Goal: Transaction & Acquisition: Purchase product/service

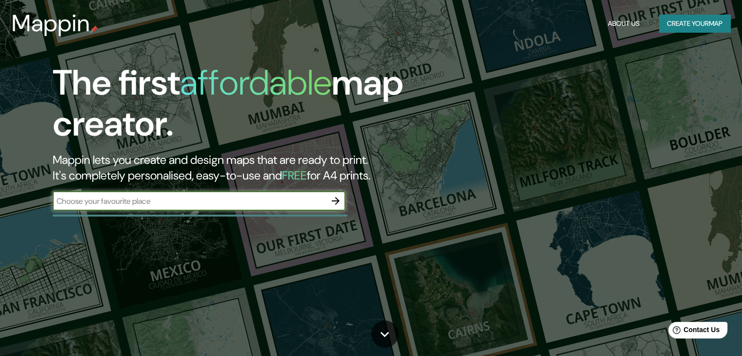
click at [696, 25] on button "Create your map" at bounding box center [694, 24] width 71 height 18
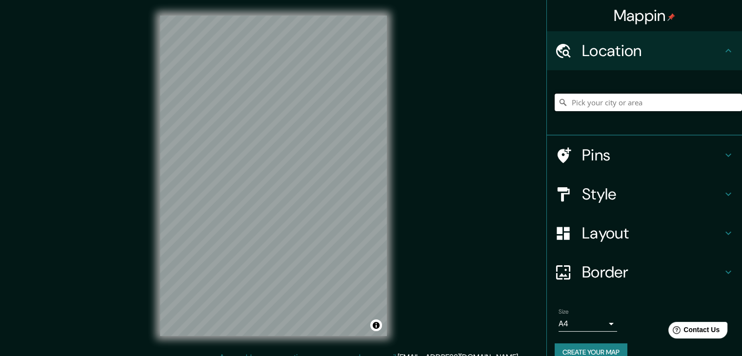
click at [634, 104] on input "Pick your city or area" at bounding box center [647, 103] width 187 height 18
click at [651, 100] on input "Pick your city or area" at bounding box center [647, 103] width 187 height 18
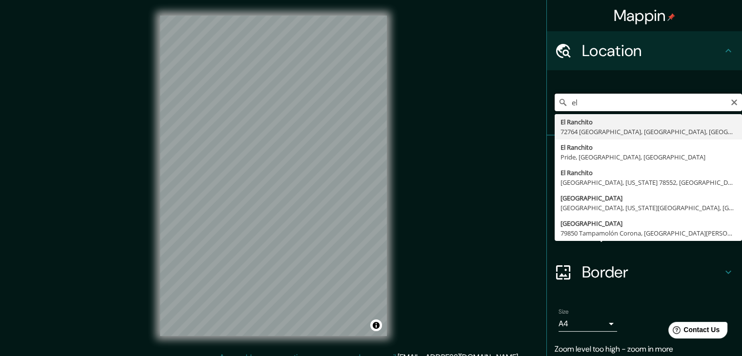
type input "e"
type input "[GEOGRAPHIC_DATA], [GEOGRAPHIC_DATA], [GEOGRAPHIC_DATA]"
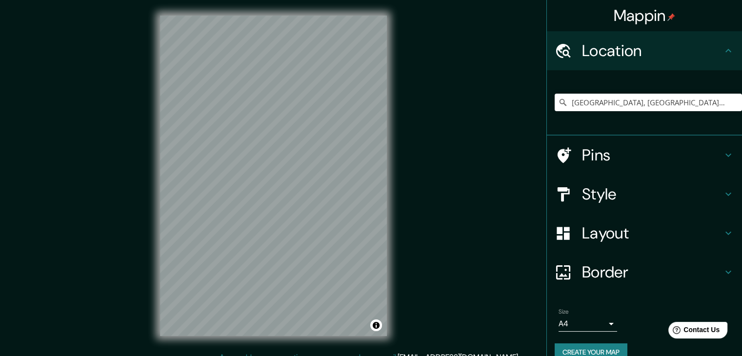
scroll to position [11, 0]
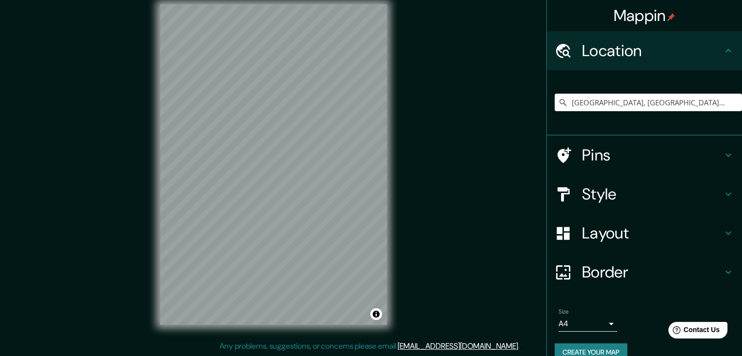
click at [571, 147] on div at bounding box center [567, 155] width 27 height 17
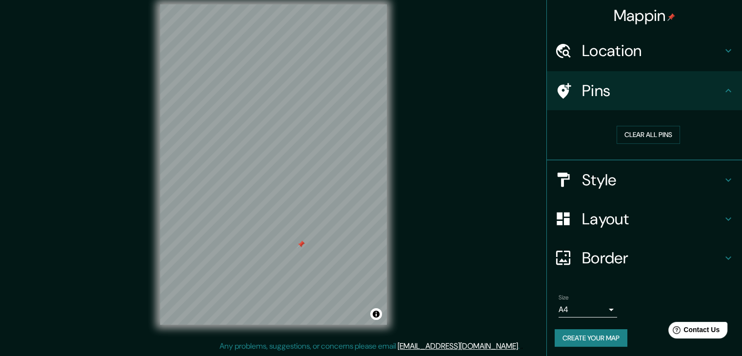
drag, startPoint x: 304, startPoint y: 247, endPoint x: 298, endPoint y: 246, distance: 5.9
click at [298, 246] on div at bounding box center [301, 244] width 8 height 8
click at [640, 130] on button "Clear all pins" at bounding box center [647, 135] width 63 height 18
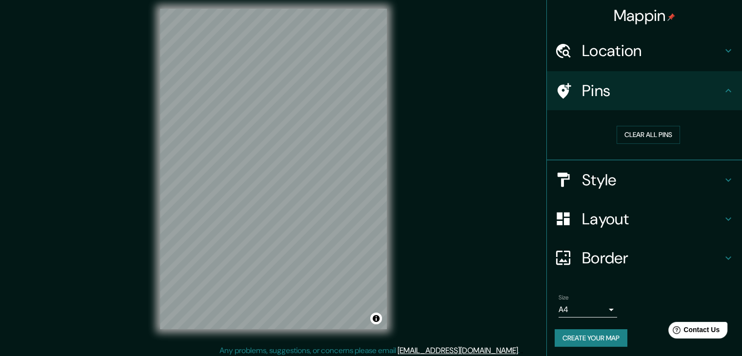
scroll to position [0, 0]
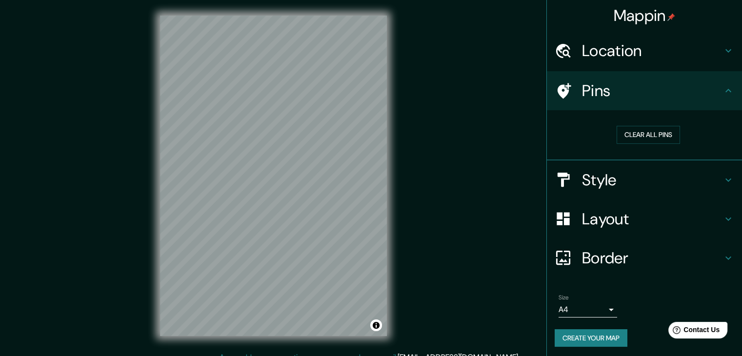
click at [489, 322] on div "Mappin Location [GEOGRAPHIC_DATA], [GEOGRAPHIC_DATA], [GEOGRAPHIC_DATA] Pins Cl…" at bounding box center [371, 183] width 742 height 367
click at [613, 93] on h4 "Pins" at bounding box center [652, 91] width 140 height 20
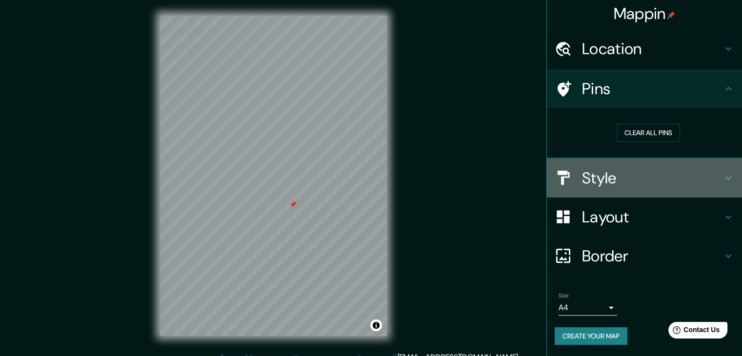
click at [623, 186] on h4 "Style" at bounding box center [652, 178] width 140 height 20
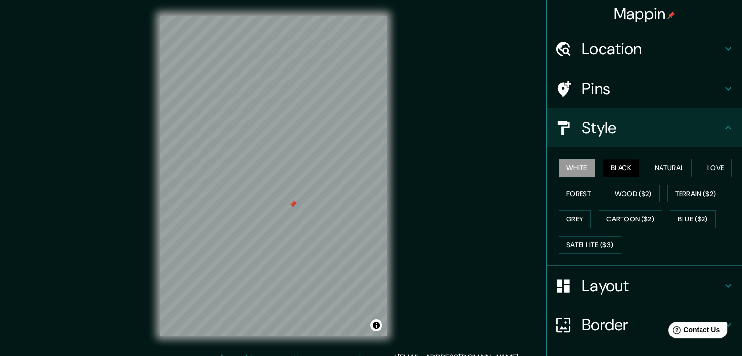
click at [612, 172] on button "Black" at bounding box center [621, 168] width 37 height 18
click at [660, 164] on button "Natural" at bounding box center [668, 168] width 45 height 18
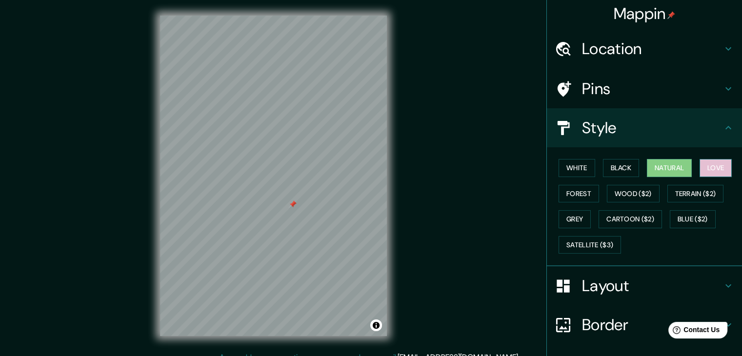
click at [714, 165] on button "Love" at bounding box center [715, 168] width 32 height 18
click at [581, 200] on button "Forest" at bounding box center [578, 194] width 40 height 18
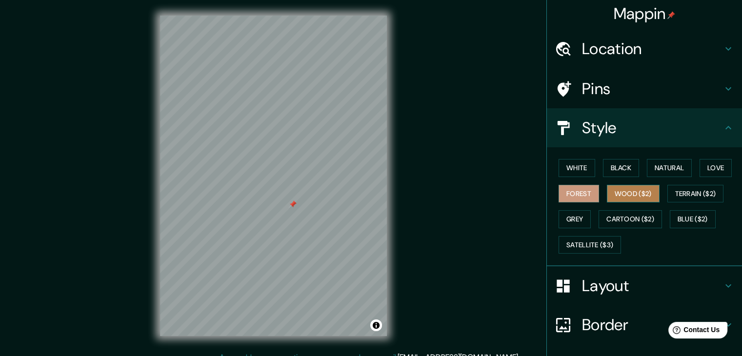
click at [620, 189] on button "Wood ($2)" at bounding box center [632, 194] width 53 height 18
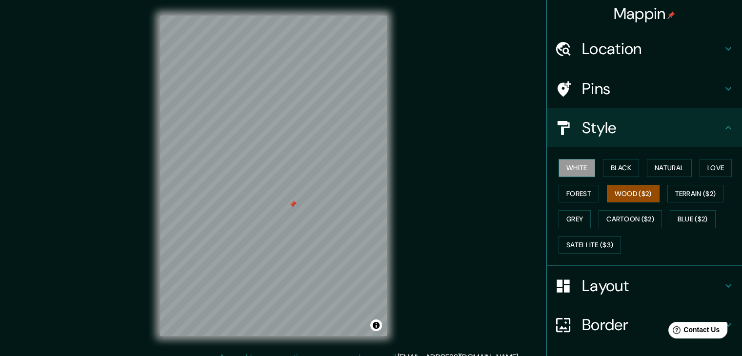
drag, startPoint x: 575, startPoint y: 176, endPoint x: 575, endPoint y: 170, distance: 6.3
click at [575, 176] on div "White Black Natural Love Forest Wood ($2) Terrain ($2) Grey Cartoon ($2) Blue (…" at bounding box center [647, 206] width 187 height 102
click at [575, 170] on button "White" at bounding box center [576, 168] width 37 height 18
click at [572, 195] on button "Forest" at bounding box center [578, 194] width 40 height 18
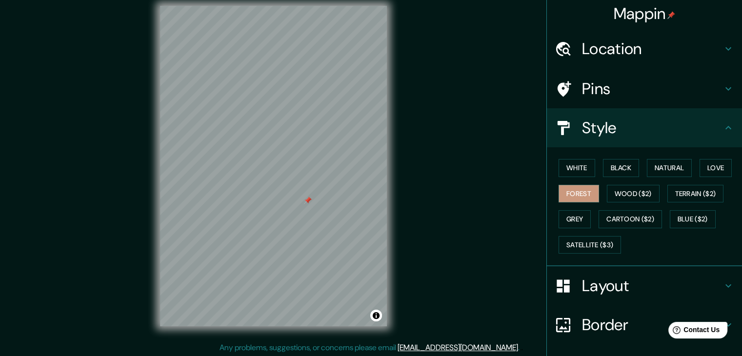
scroll to position [11, 0]
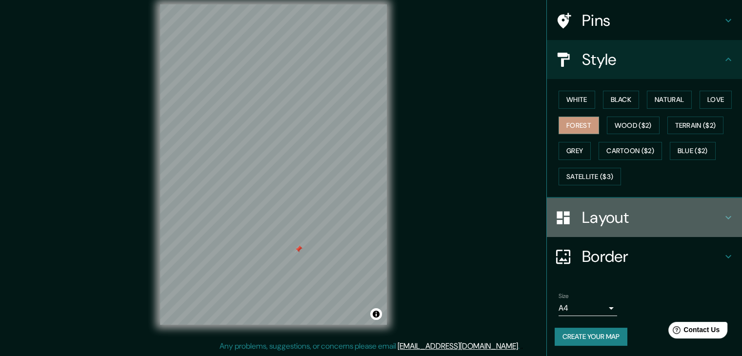
click at [620, 219] on h4 "Layout" at bounding box center [652, 218] width 140 height 20
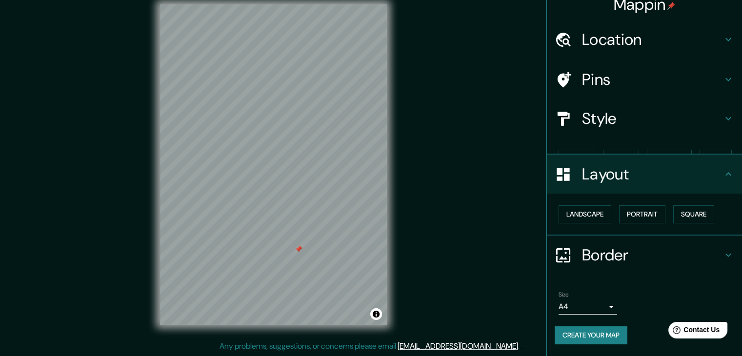
scroll to position [0, 0]
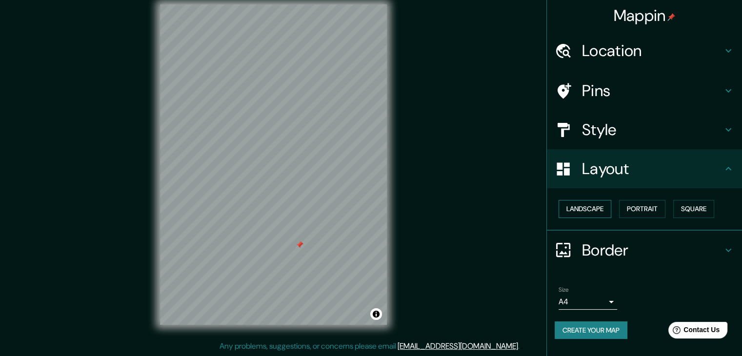
click at [604, 206] on button "Landscape" at bounding box center [584, 209] width 53 height 18
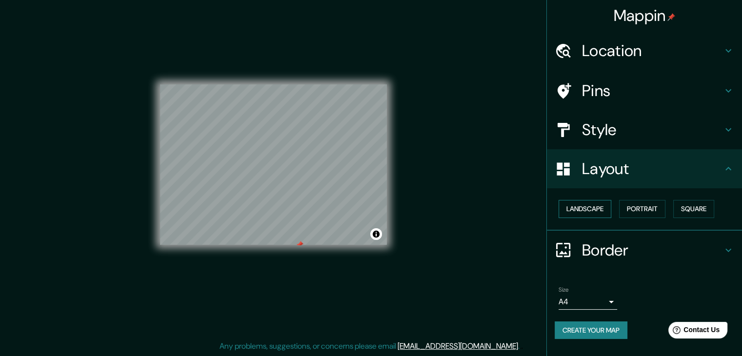
click at [599, 205] on button "Landscape" at bounding box center [584, 209] width 53 height 18
click at [647, 200] on button "Portrait" at bounding box center [642, 209] width 46 height 18
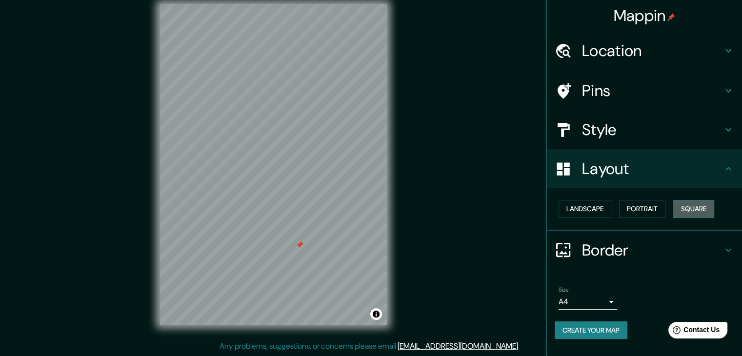
click at [686, 200] on button "Square" at bounding box center [693, 209] width 41 height 18
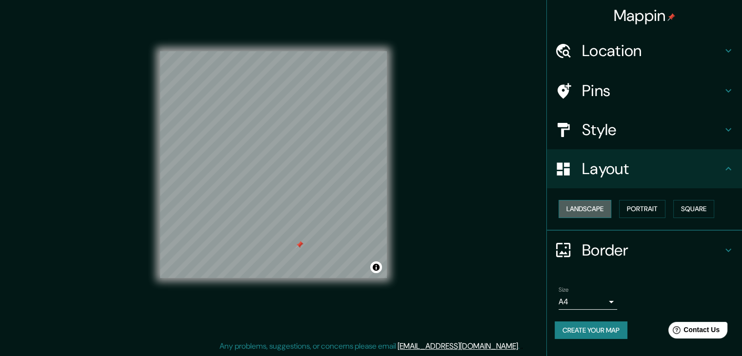
click at [577, 210] on button "Landscape" at bounding box center [584, 209] width 53 height 18
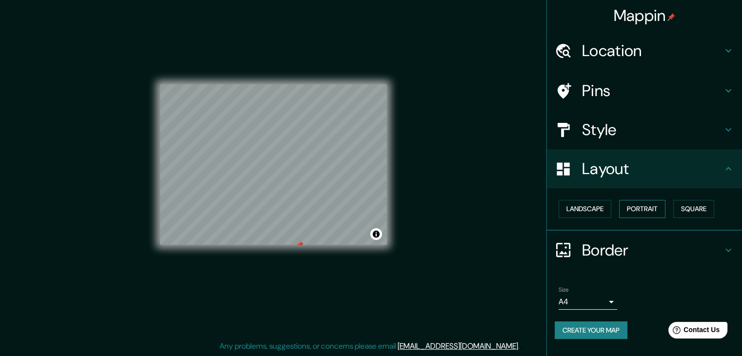
click at [642, 208] on button "Portrait" at bounding box center [642, 209] width 46 height 18
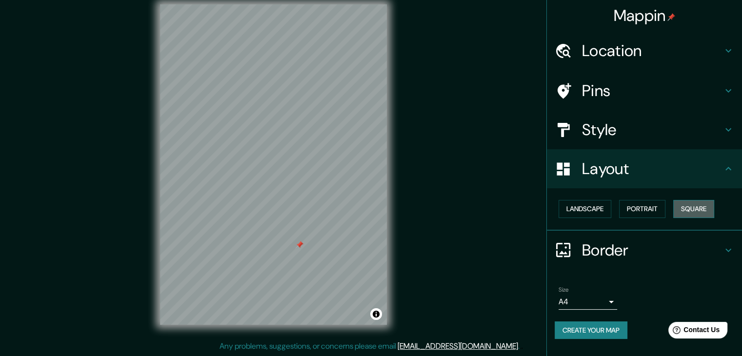
click at [702, 207] on button "Square" at bounding box center [693, 209] width 41 height 18
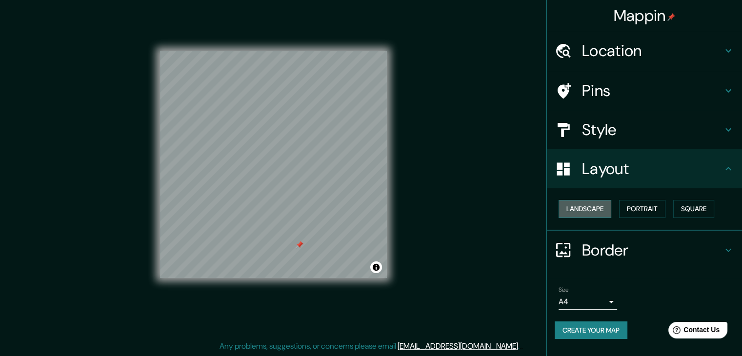
click at [590, 215] on button "Landscape" at bounding box center [584, 209] width 53 height 18
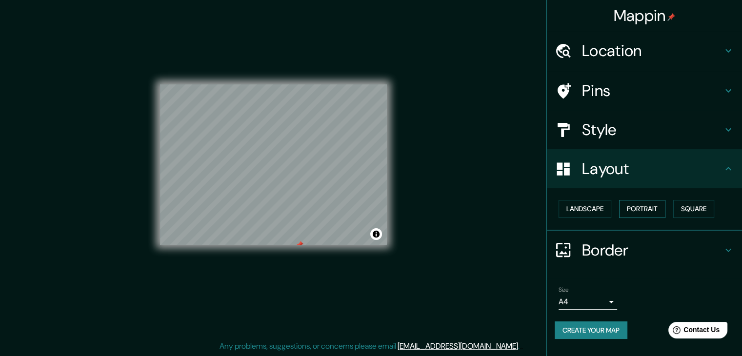
click at [639, 207] on button "Portrait" at bounding box center [642, 209] width 46 height 18
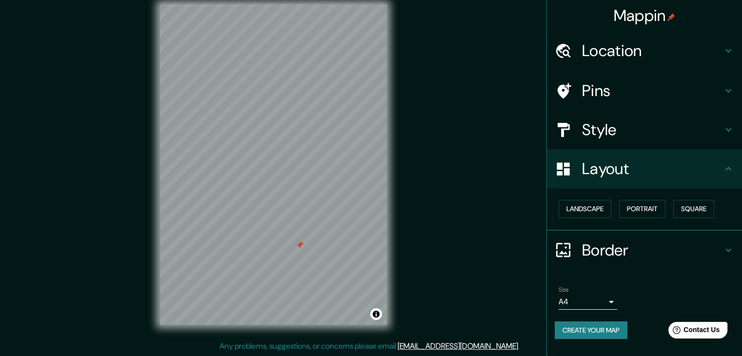
click at [603, 246] on h4 "Border" at bounding box center [652, 250] width 140 height 20
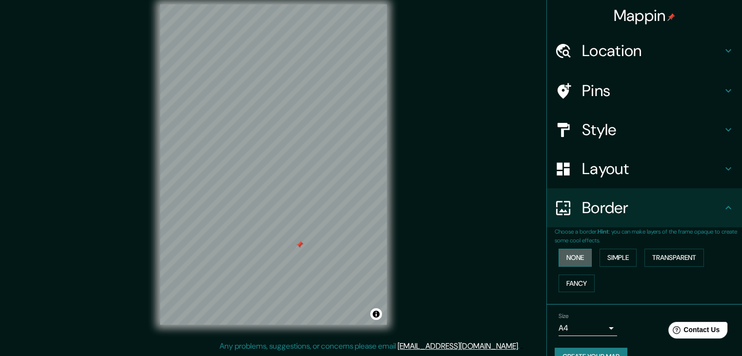
click at [571, 260] on button "None" at bounding box center [574, 258] width 33 height 18
click at [612, 258] on button "Simple" at bounding box center [617, 258] width 37 height 18
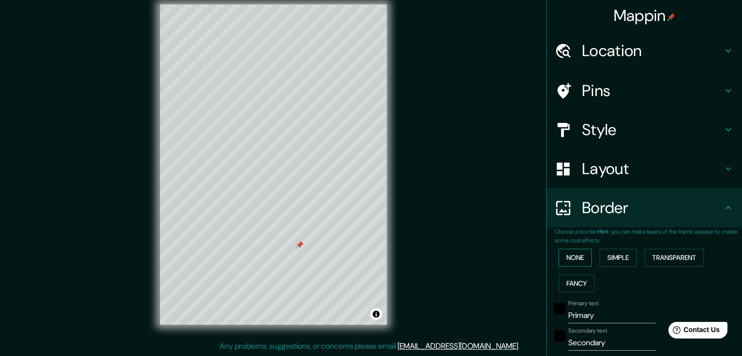
click at [576, 255] on button "None" at bounding box center [574, 258] width 33 height 18
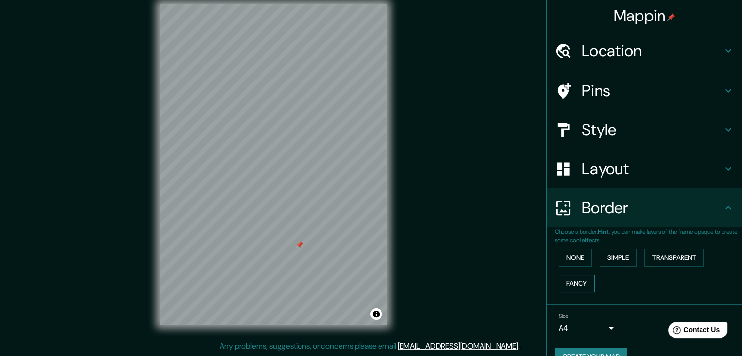
click at [575, 283] on button "Fancy" at bounding box center [576, 283] width 36 height 18
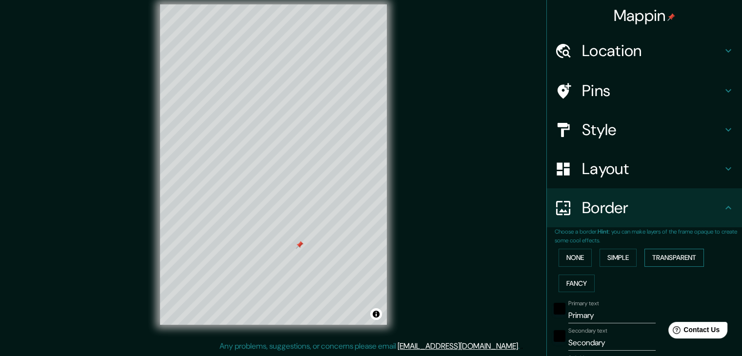
drag, startPoint x: 681, startPoint y: 258, endPoint x: 670, endPoint y: 261, distance: 10.5
click at [680, 258] on button "Transparent" at bounding box center [673, 258] width 59 height 18
click at [576, 255] on button "None" at bounding box center [574, 258] width 33 height 18
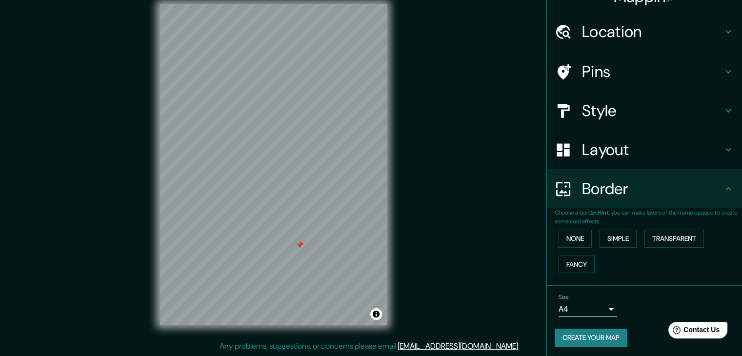
scroll to position [20, 0]
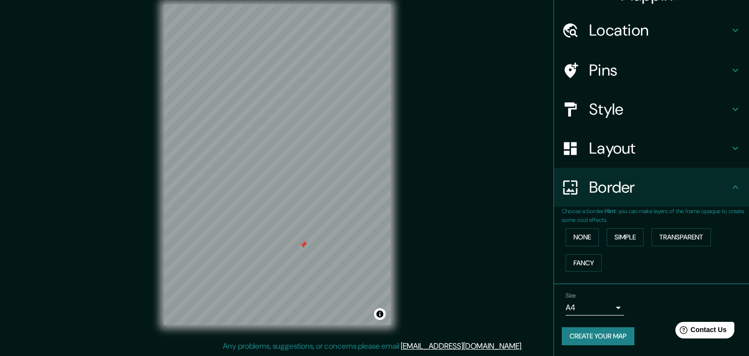
click at [577, 301] on body "Mappin Location [GEOGRAPHIC_DATA], [GEOGRAPHIC_DATA], [GEOGRAPHIC_DATA] Pins St…" at bounding box center [374, 167] width 749 height 356
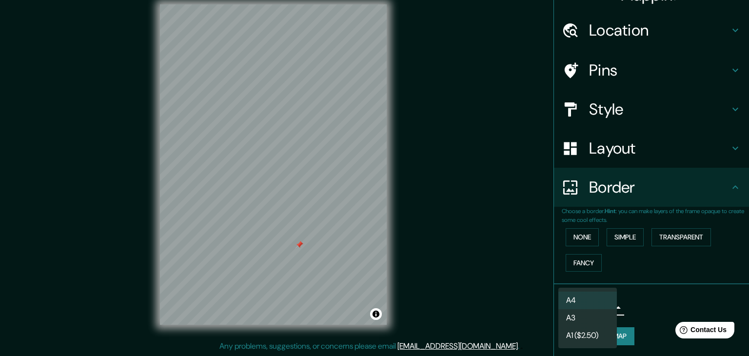
click at [649, 313] on div at bounding box center [374, 178] width 749 height 356
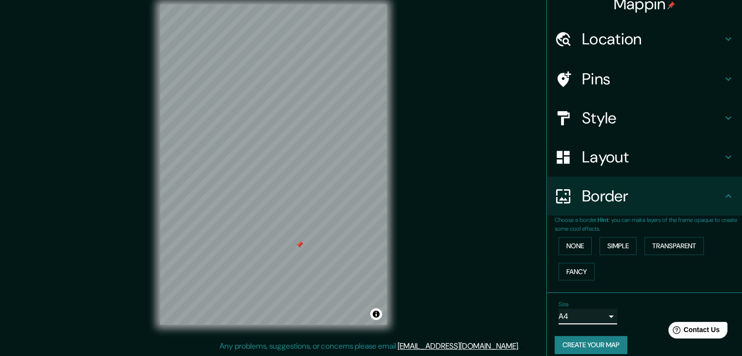
scroll to position [0, 0]
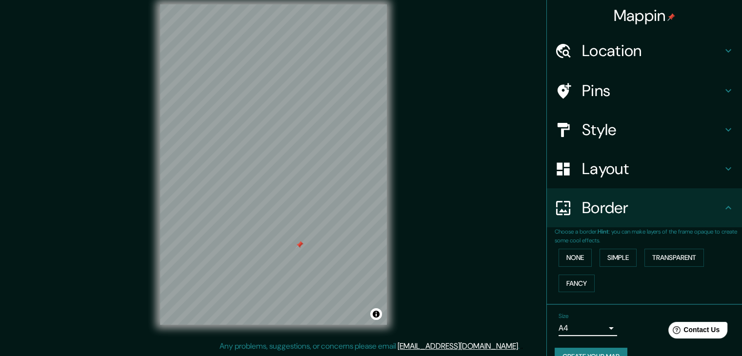
click at [630, 57] on h4 "Location" at bounding box center [652, 51] width 140 height 20
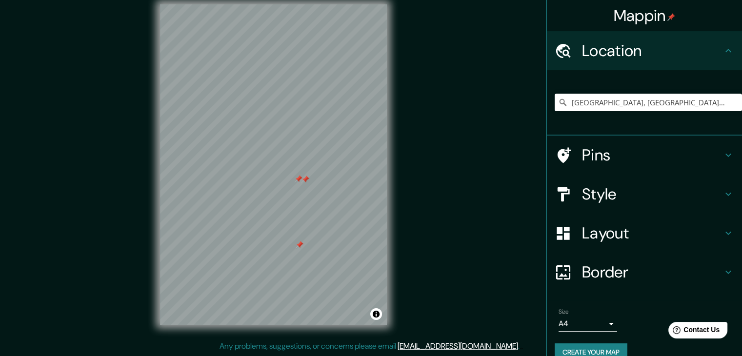
click at [590, 162] on h4 "Pins" at bounding box center [652, 155] width 140 height 20
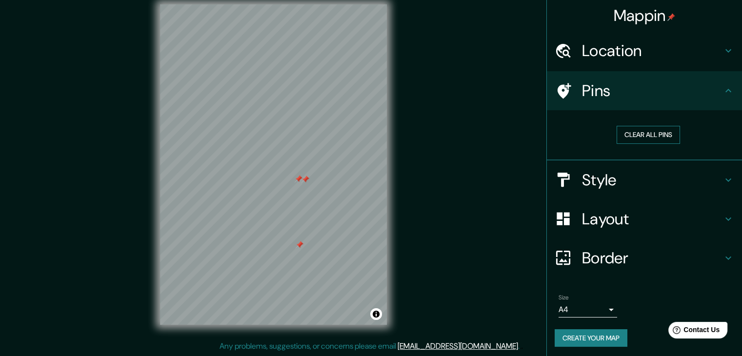
click at [664, 137] on button "Clear all pins" at bounding box center [647, 135] width 63 height 18
click at [586, 102] on div "Pins" at bounding box center [644, 90] width 195 height 39
click at [591, 339] on button "Create your map" at bounding box center [590, 338] width 73 height 18
click at [570, 337] on button "Create your map" at bounding box center [590, 338] width 73 height 18
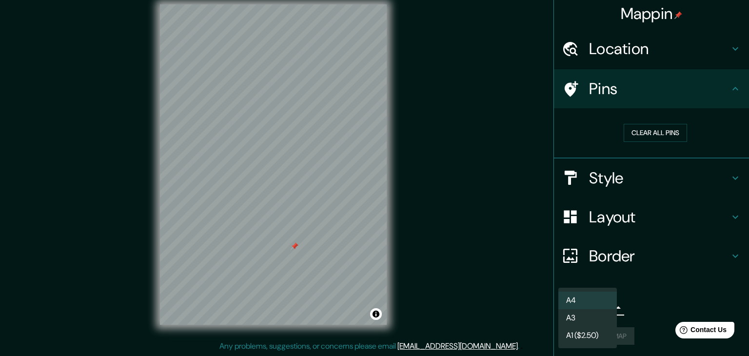
click at [604, 304] on body "Mappin Location [GEOGRAPHIC_DATA], [GEOGRAPHIC_DATA], [GEOGRAPHIC_DATA] Pins Cl…" at bounding box center [374, 167] width 749 height 356
click at [580, 319] on li "A3" at bounding box center [587, 318] width 59 height 18
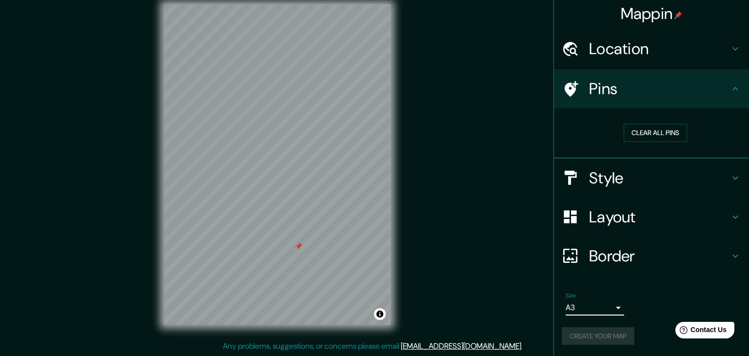
click at [587, 307] on body "Mappin Location [GEOGRAPHIC_DATA], [GEOGRAPHIC_DATA], [GEOGRAPHIC_DATA] Pins Cl…" at bounding box center [374, 167] width 749 height 356
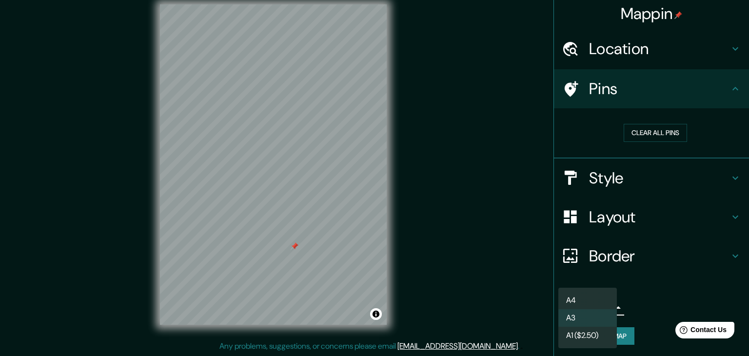
click at [587, 300] on li "A4" at bounding box center [587, 301] width 59 height 18
type input "single"
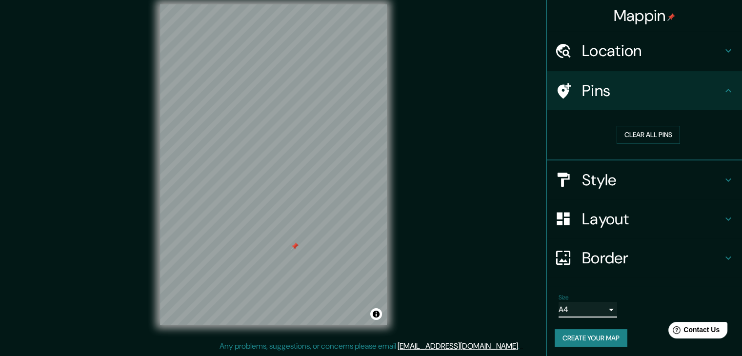
scroll to position [0, 0]
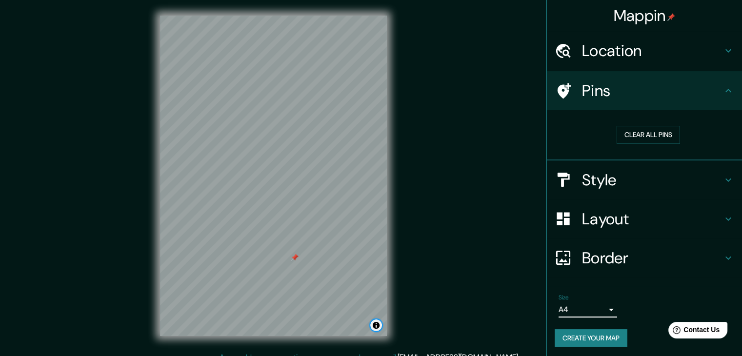
click at [376, 327] on button "Toggle attribution" at bounding box center [376, 325] width 12 height 12
click at [370, 327] on button "Toggle attribution" at bounding box center [376, 325] width 12 height 12
click at [571, 334] on button "Create your map" at bounding box center [590, 338] width 73 height 18
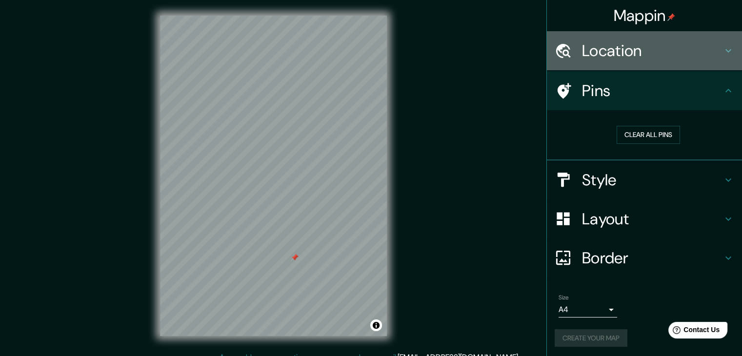
click at [635, 51] on h4 "Location" at bounding box center [652, 51] width 140 height 20
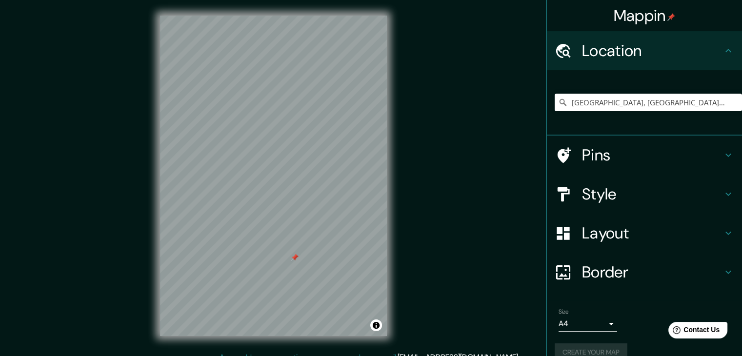
click at [644, 42] on h4 "Location" at bounding box center [652, 51] width 140 height 20
